Goal: Task Accomplishment & Management: Use online tool/utility

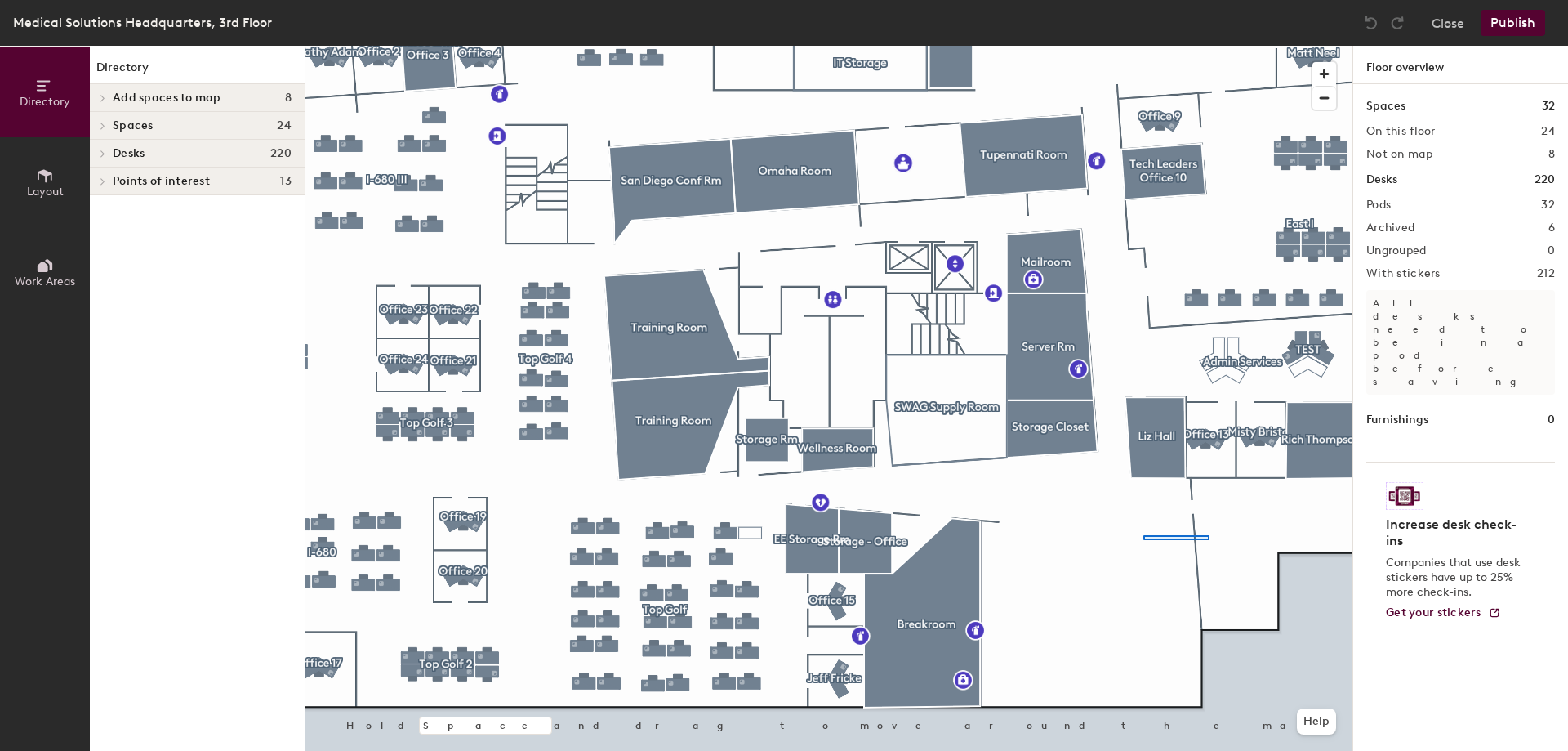
click at [1211, 45] on div at bounding box center [829, 45] width 1047 height 0
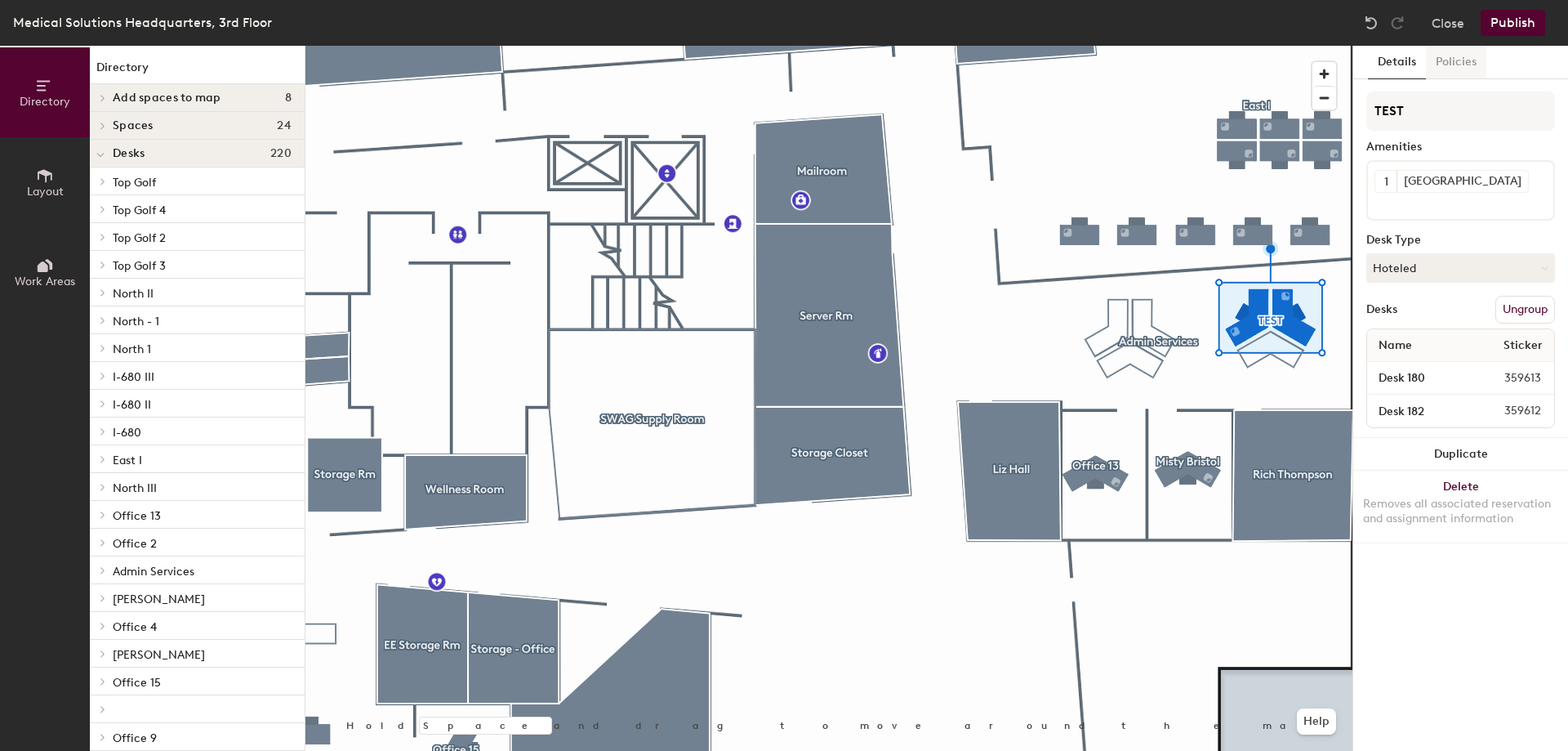
click at [1457, 60] on button "Policies" at bounding box center [1456, 62] width 60 height 34
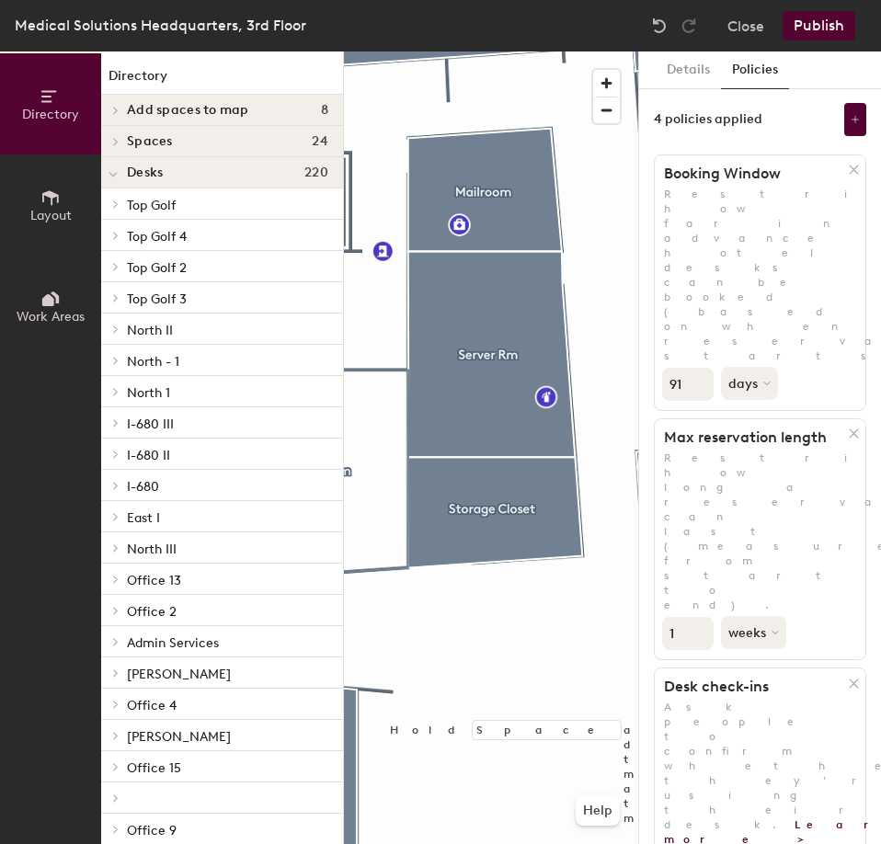
click at [694, 368] on input "91" at bounding box center [687, 384] width 51 height 33
drag, startPoint x: 682, startPoint y: 250, endPoint x: 648, endPoint y: 263, distance: 36.4
click at [648, 263] on div "Details Policies 4 policies applied Booking Window Restrict how far in advance …" at bounding box center [760, 447] width 242 height 793
type input "5"
click at [698, 617] on input "0" at bounding box center [687, 633] width 51 height 33
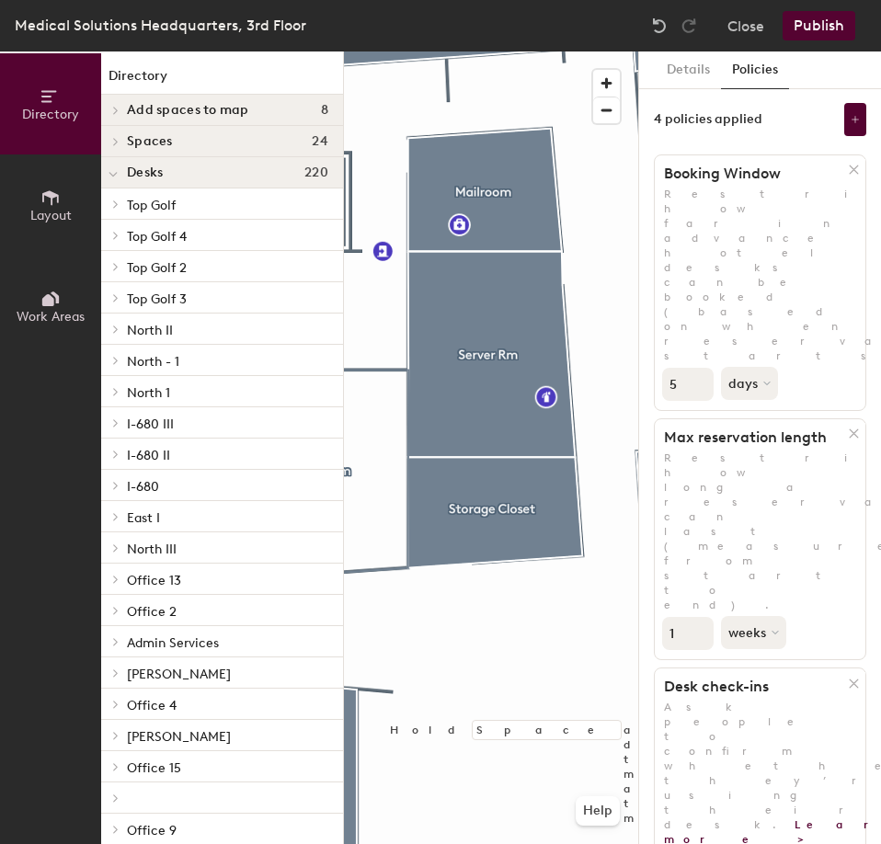
click at [700, 617] on input "1" at bounding box center [687, 633] width 51 height 33
click at [700, 617] on input "2" at bounding box center [687, 633] width 51 height 33
type input "3"
click at [700, 617] on input "3" at bounding box center [687, 633] width 51 height 33
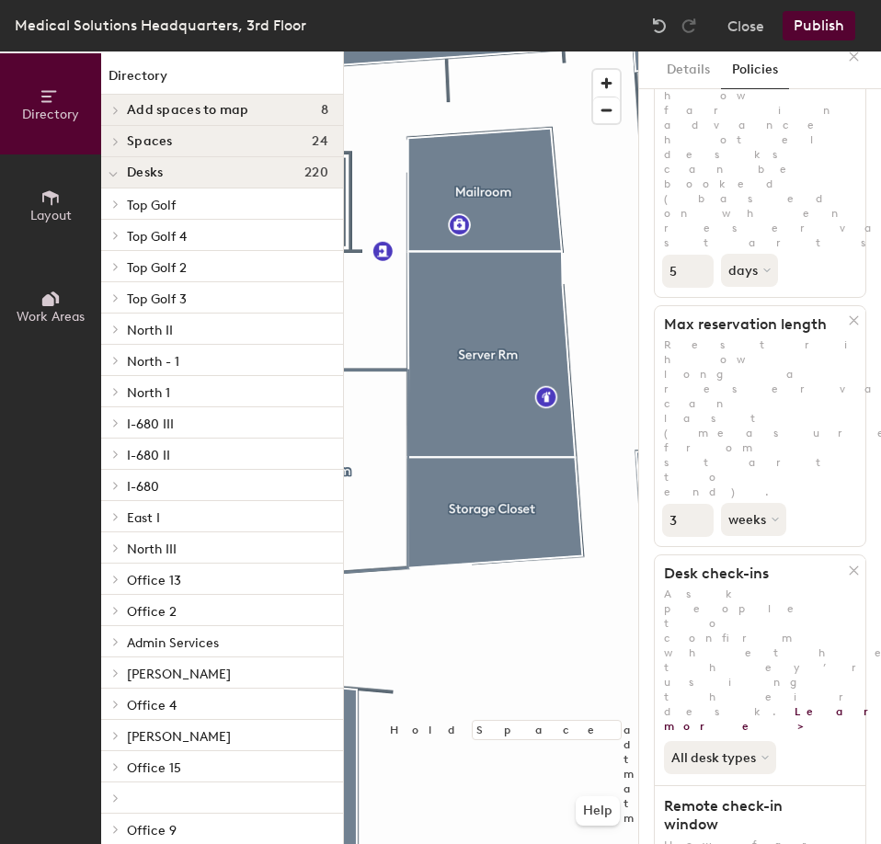
scroll to position [223, 0]
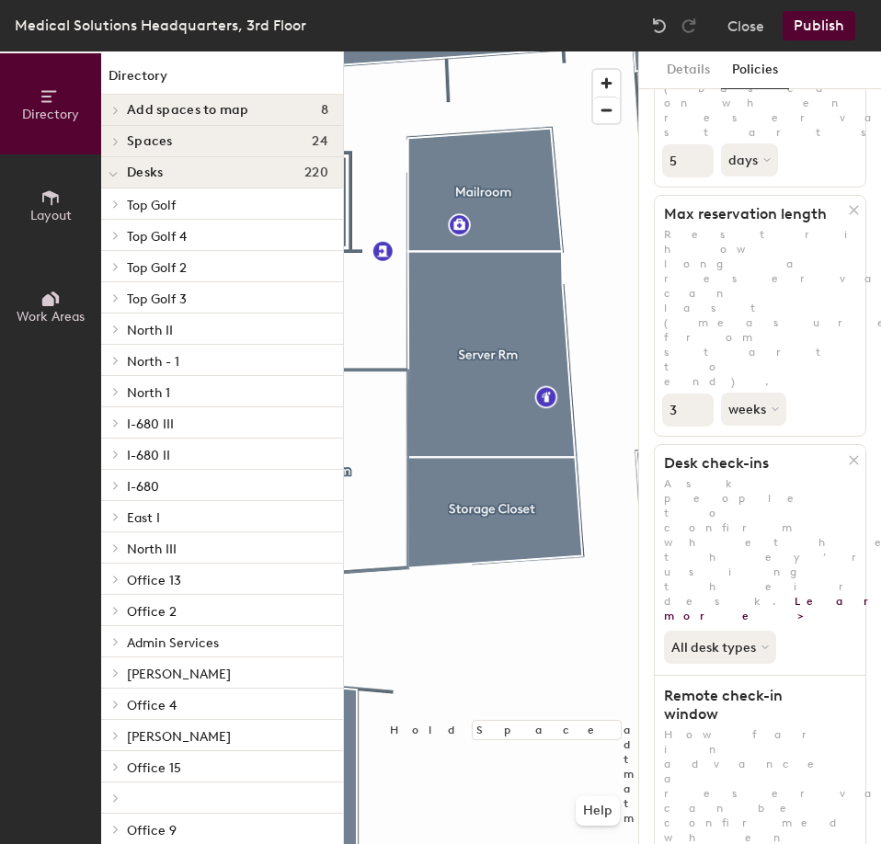
click at [815, 22] on button "Publish" at bounding box center [819, 25] width 73 height 29
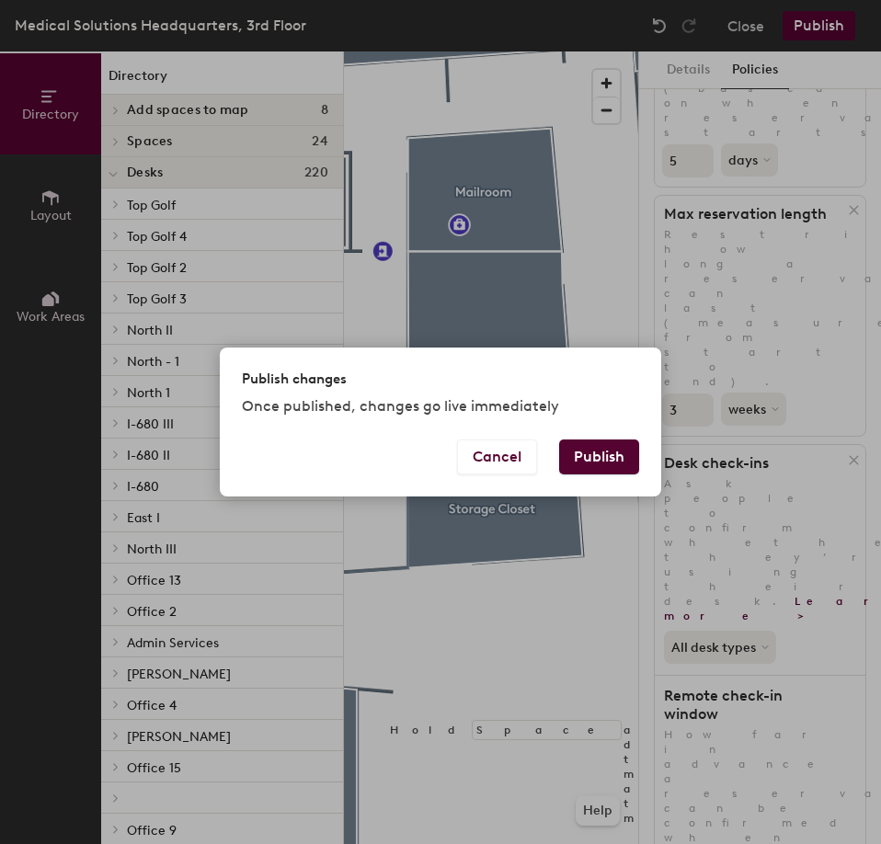
click at [606, 460] on button "Publish" at bounding box center [599, 457] width 80 height 35
